Goal: Entertainment & Leisure: Consume media (video, audio)

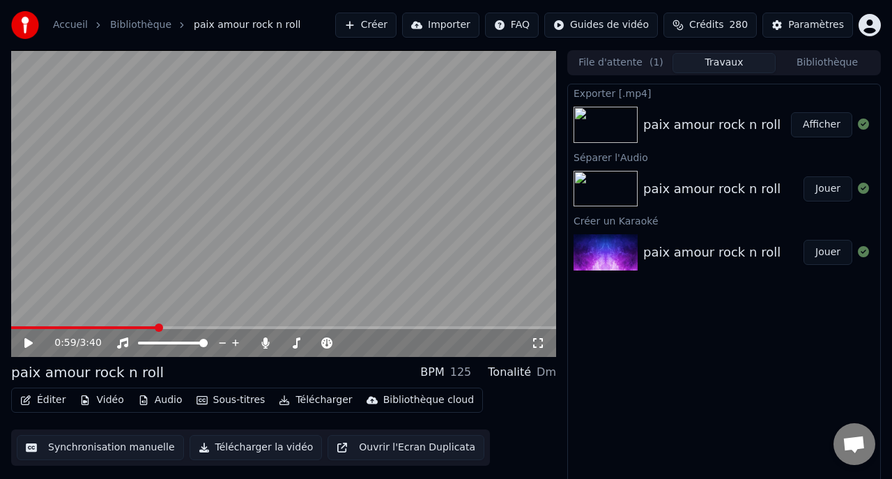
click at [0, 344] on div "0:59 / 3:40 paix amour rock n roll BPM 125 Tonalité Dm Éditer Vidéo Audio Sous-…" at bounding box center [446, 270] width 892 height 440
click at [28, 344] on icon at bounding box center [28, 343] width 8 height 10
click at [15, 326] on span at bounding box center [201, 327] width 381 height 3
click at [268, 342] on icon at bounding box center [266, 342] width 8 height 11
click at [21, 326] on span at bounding box center [16, 327] width 10 height 3
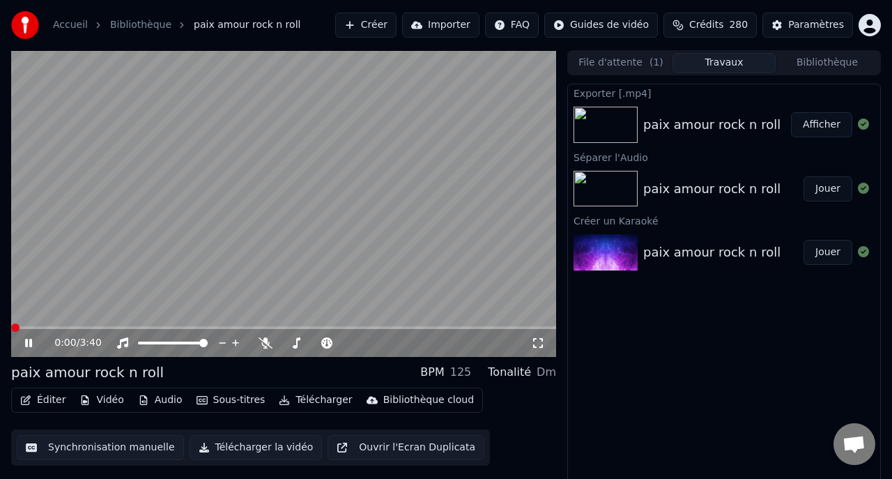
click at [0, 315] on div "0:00 / 3:40 paix amour rock n roll BPM 125 Tonalité Dm Éditer Vidéo Audio Sous-…" at bounding box center [446, 270] width 892 height 440
click at [21, 328] on span at bounding box center [283, 327] width 545 height 3
click at [11, 326] on span at bounding box center [11, 327] width 0 height 3
click at [265, 340] on icon at bounding box center [266, 342] width 14 height 11
click at [32, 340] on icon at bounding box center [38, 342] width 32 height 11
